Goal: Task Accomplishment & Management: Manage account settings

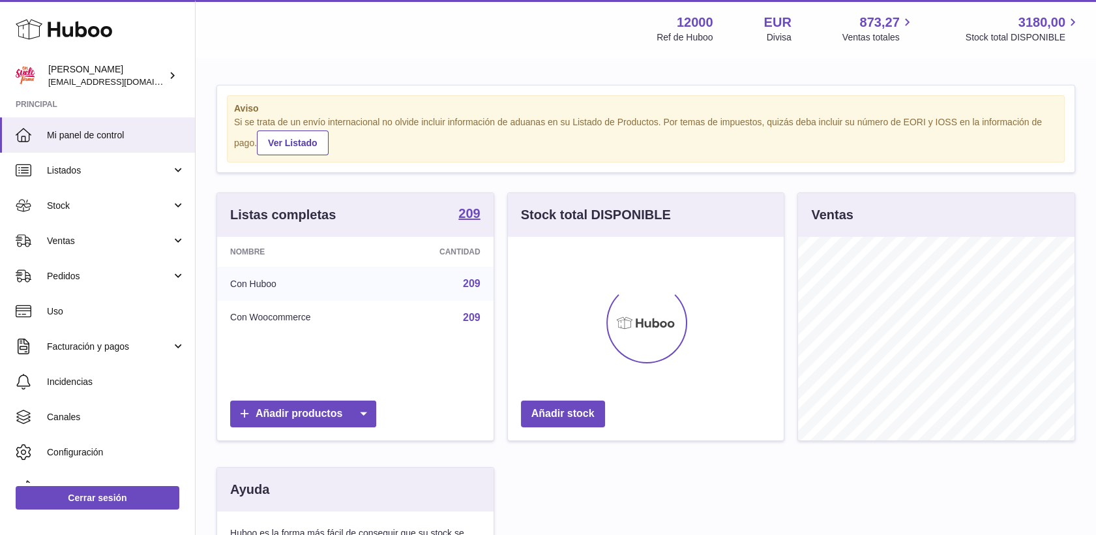
scroll to position [204, 277]
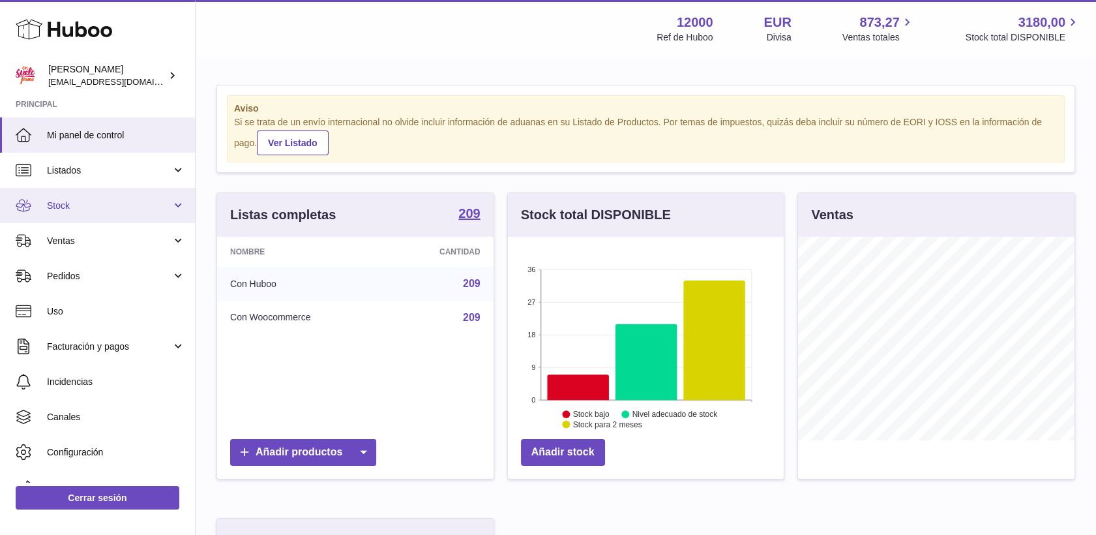
click at [73, 211] on span "Stock" at bounding box center [109, 206] width 125 height 12
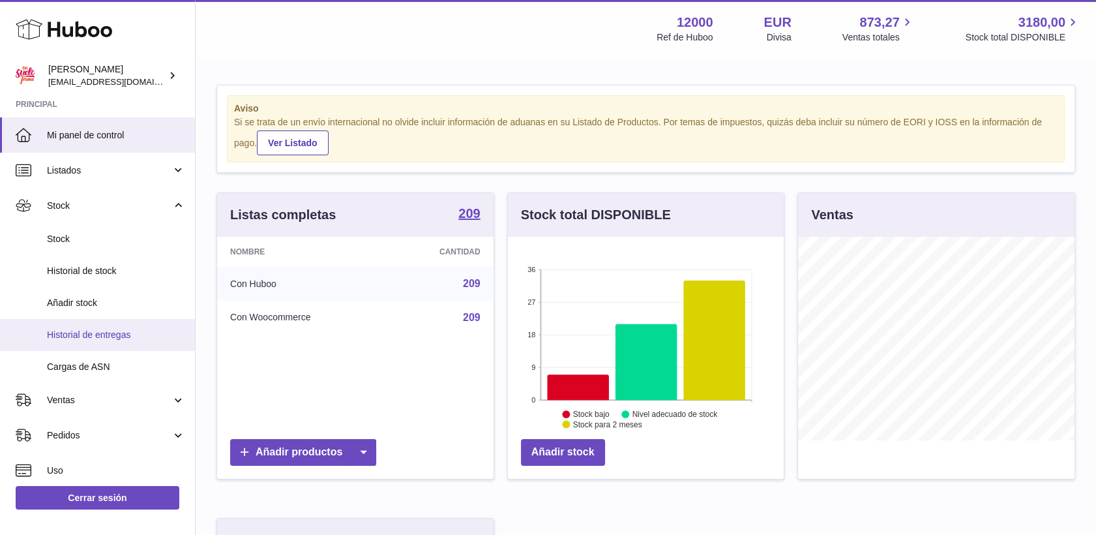
click at [120, 335] on span "Historial de entregas" at bounding box center [116, 335] width 138 height 12
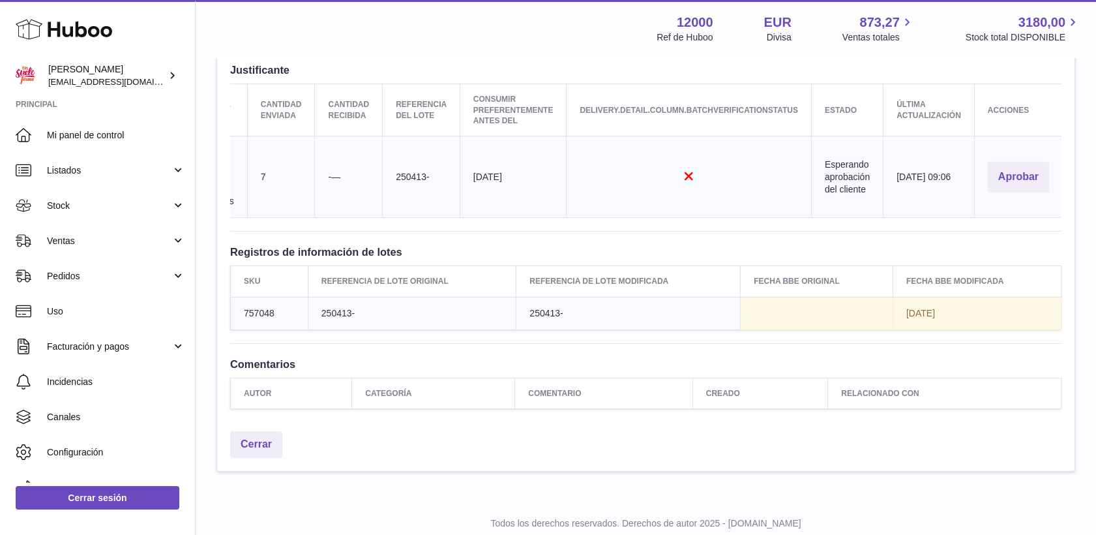
scroll to position [537, 0]
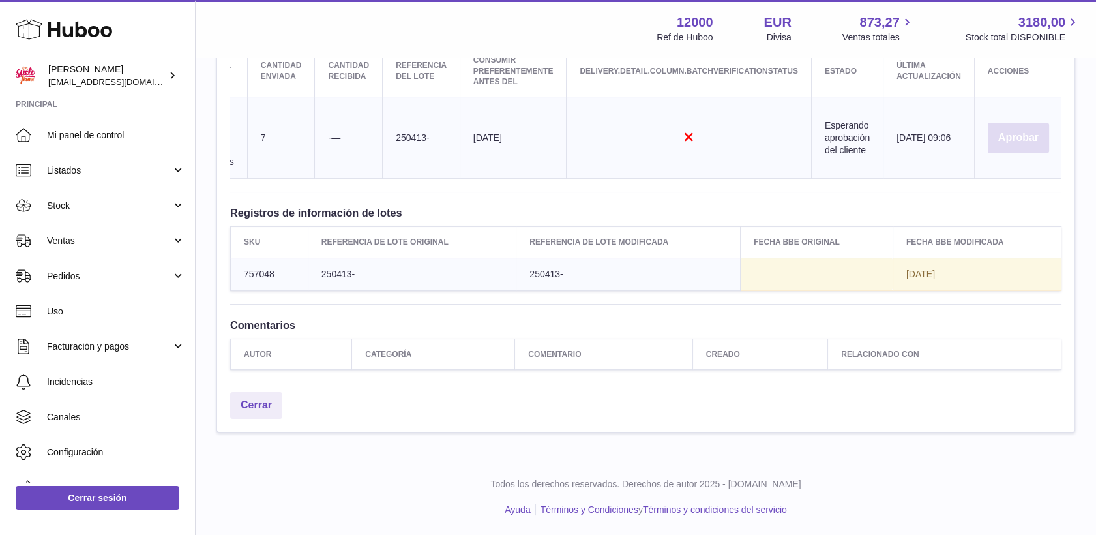
click at [1024, 134] on button "Aprobar" at bounding box center [1018, 138] width 61 height 31
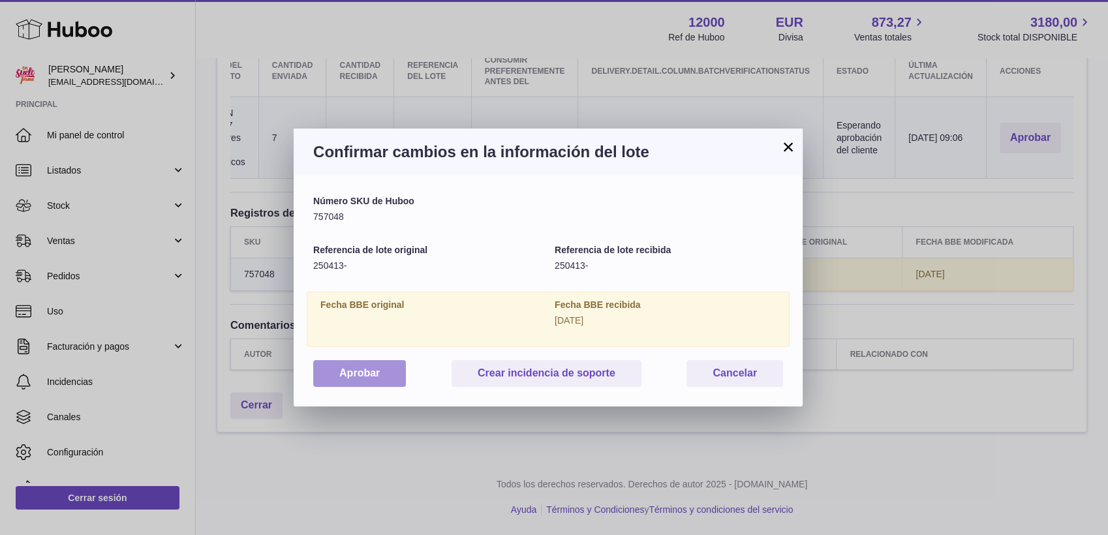
click at [387, 377] on button "Aprobar" at bounding box center [359, 373] width 93 height 27
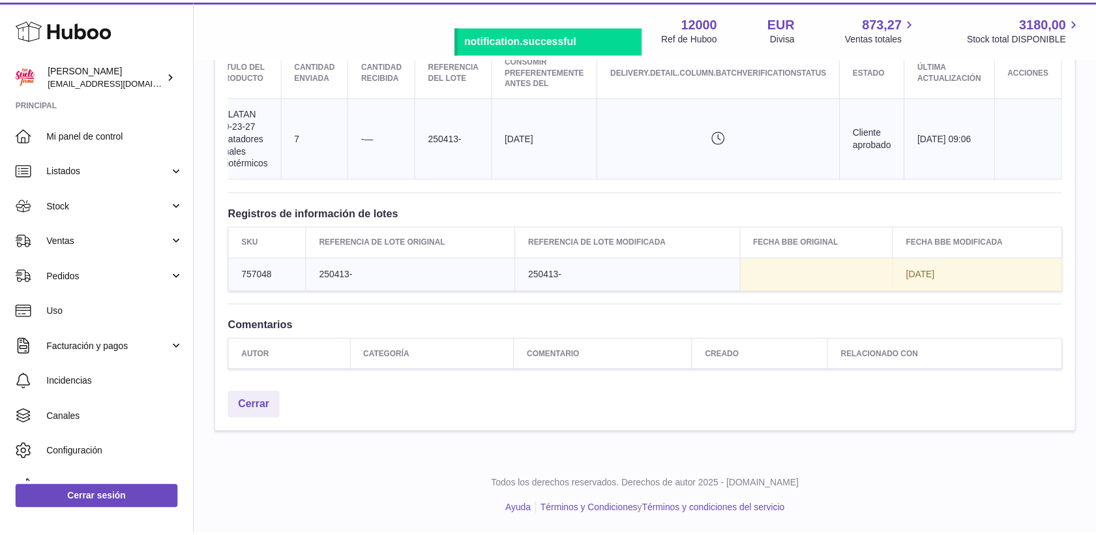
scroll to position [0, 171]
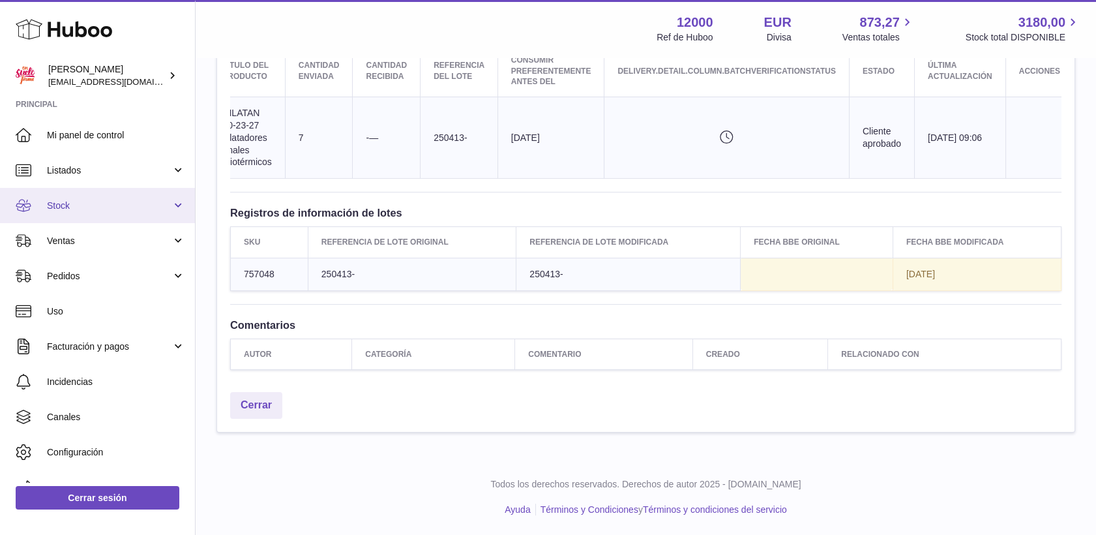
click at [58, 211] on span "Stock" at bounding box center [109, 206] width 125 height 12
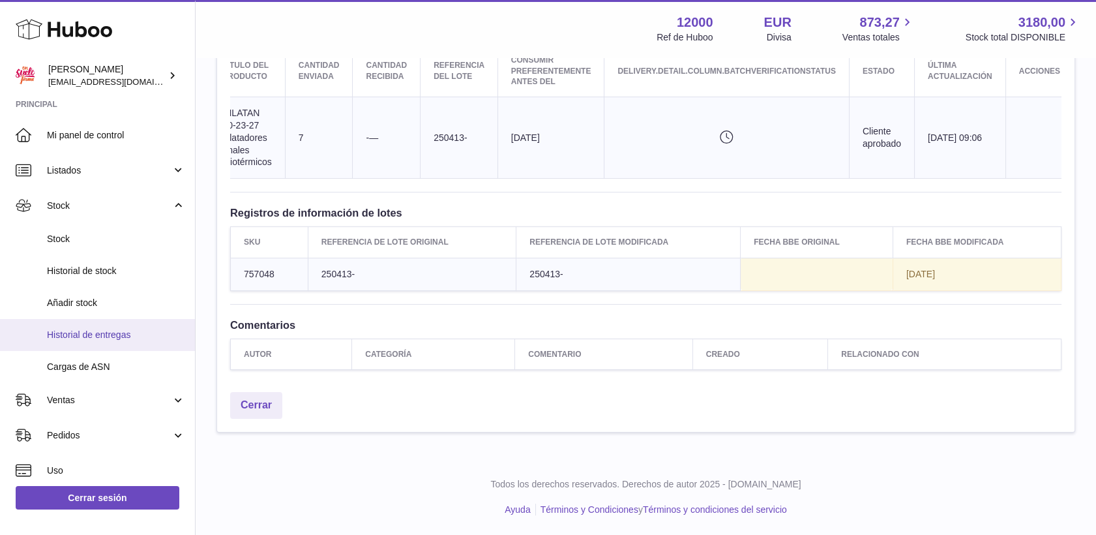
click at [87, 337] on span "Historial de entregas" at bounding box center [116, 335] width 138 height 12
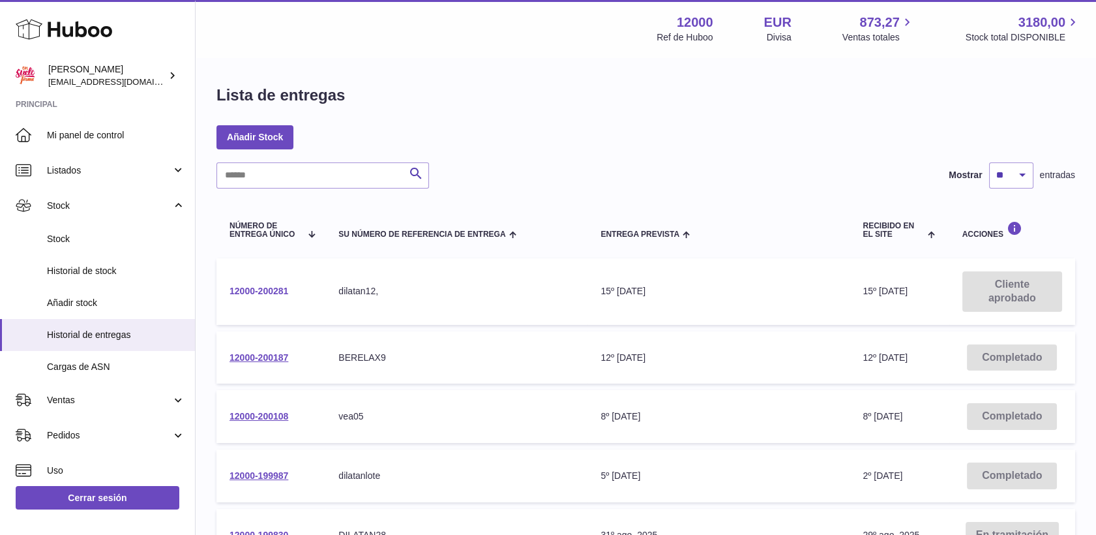
click at [259, 294] on link "12000-200281" at bounding box center [259, 291] width 59 height 10
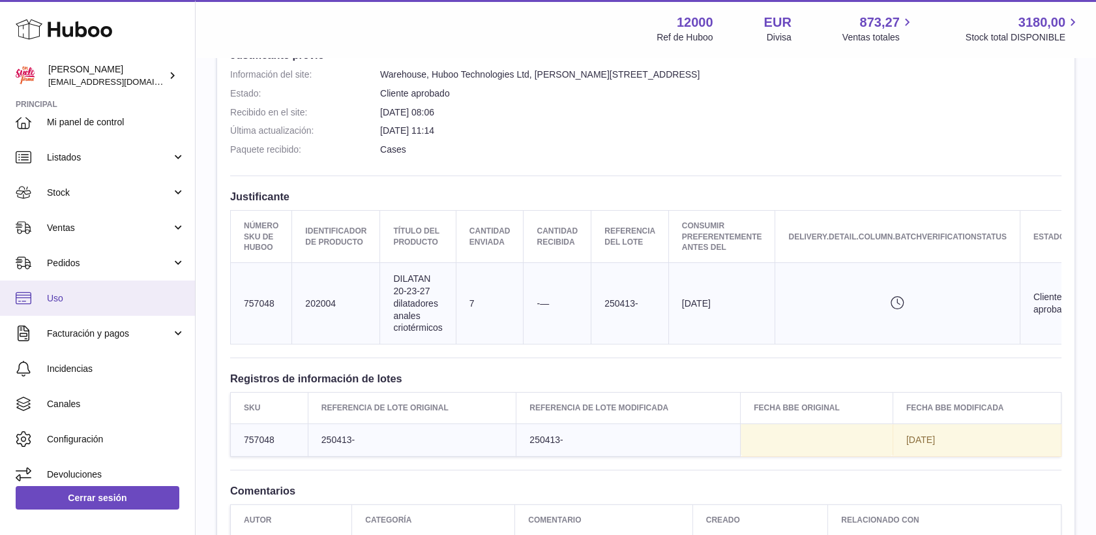
scroll to position [21, 0]
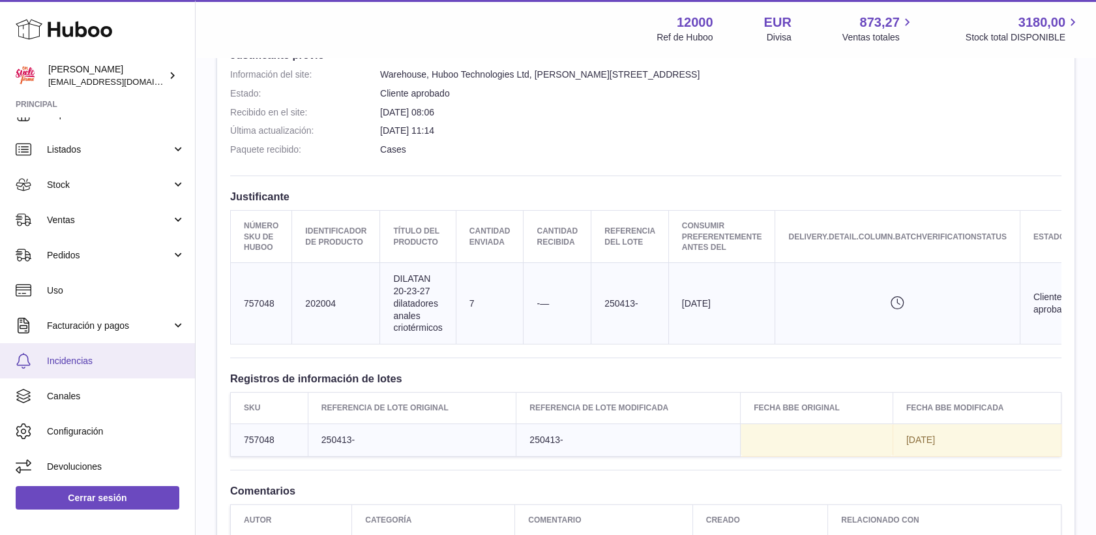
click at [69, 366] on span "Incidencias" at bounding box center [116, 361] width 138 height 12
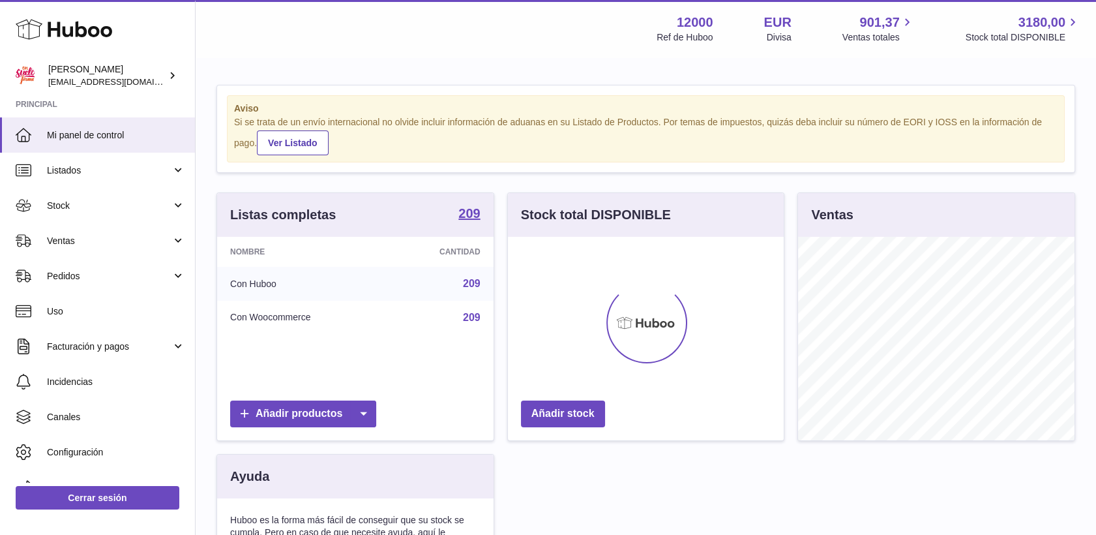
scroll to position [204, 277]
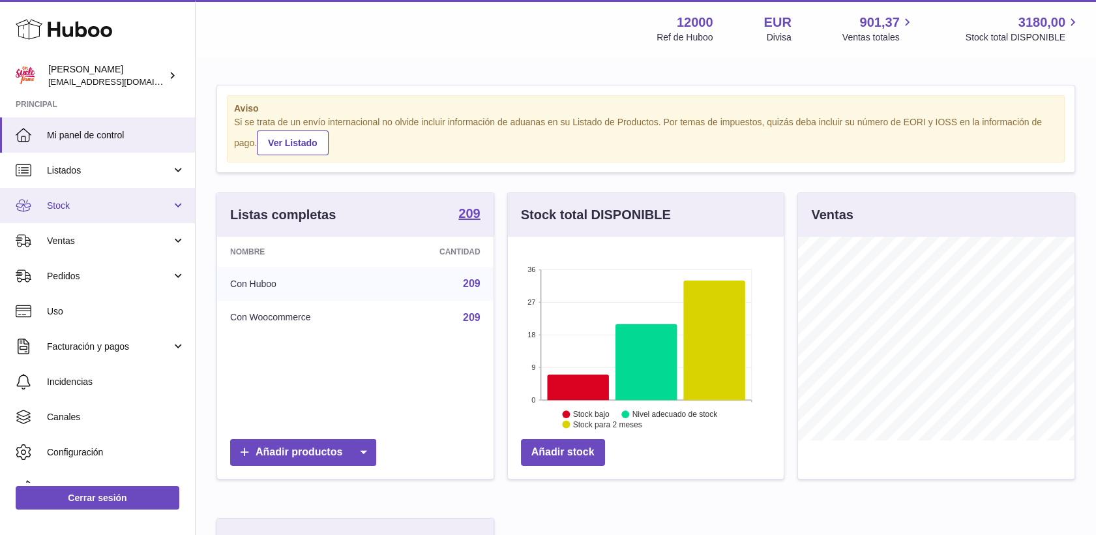
click at [103, 208] on span "Stock" at bounding box center [109, 206] width 125 height 12
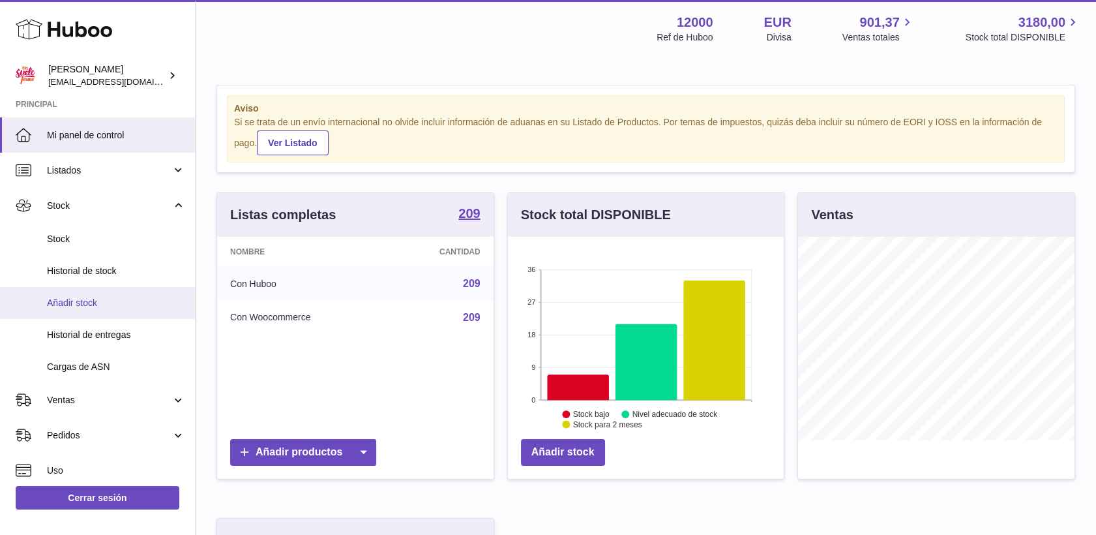
click at [80, 299] on span "Añadir stock" at bounding box center [116, 303] width 138 height 12
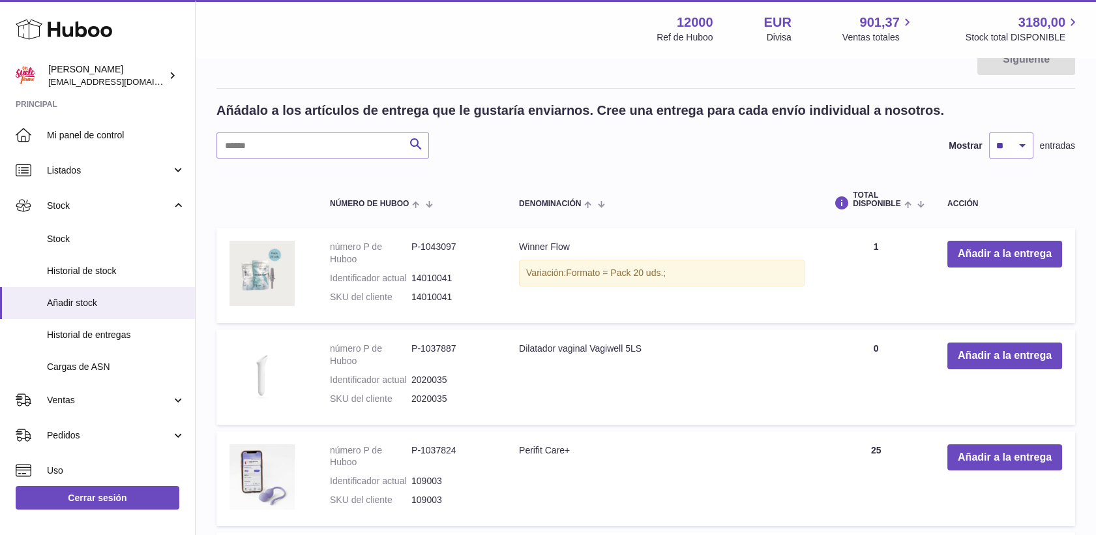
scroll to position [217, 0]
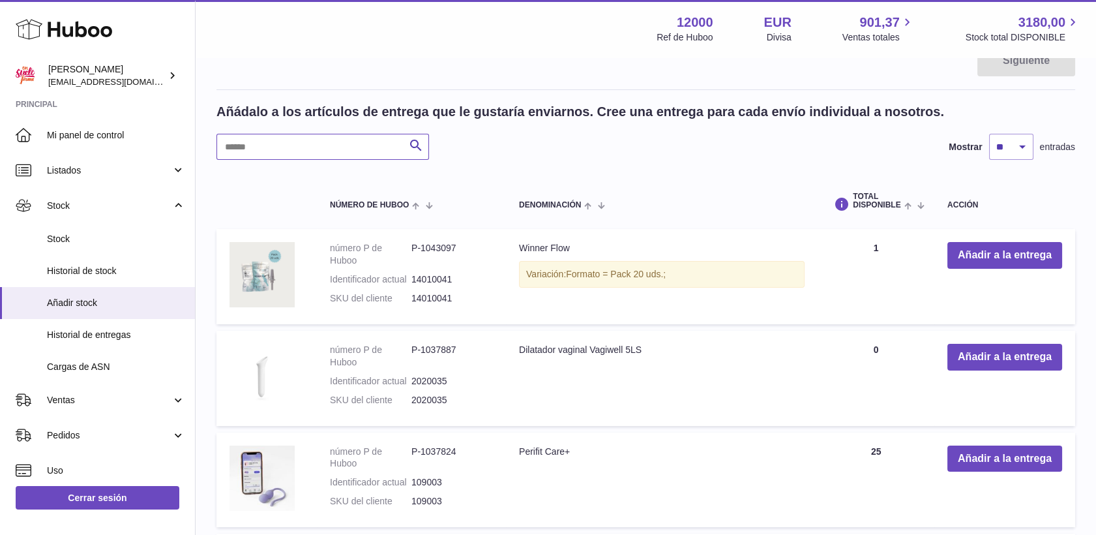
click at [354, 153] on input "text" at bounding box center [323, 147] width 213 height 26
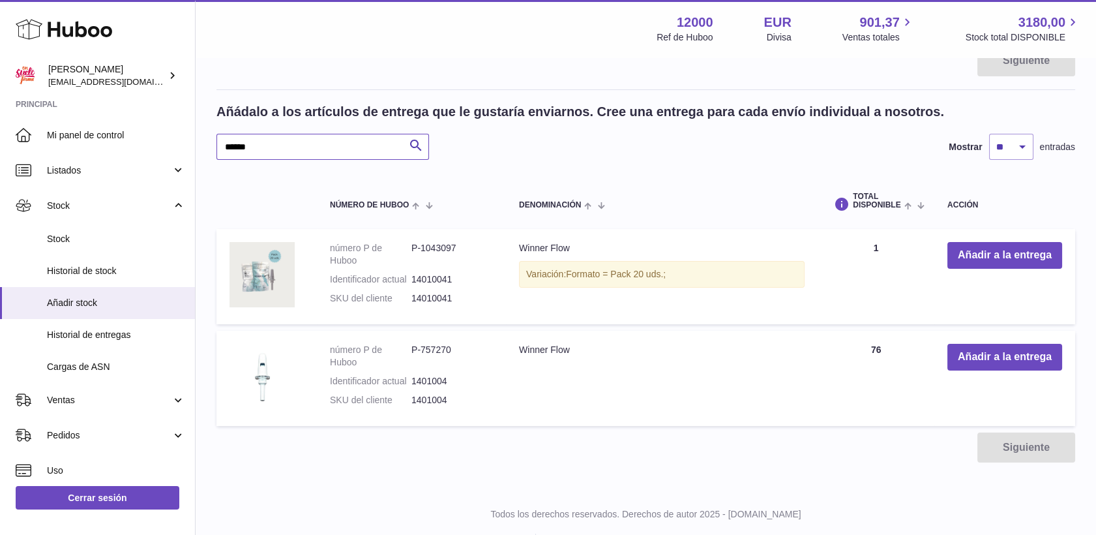
type input "******"
